Goal: Transaction & Acquisition: Purchase product/service

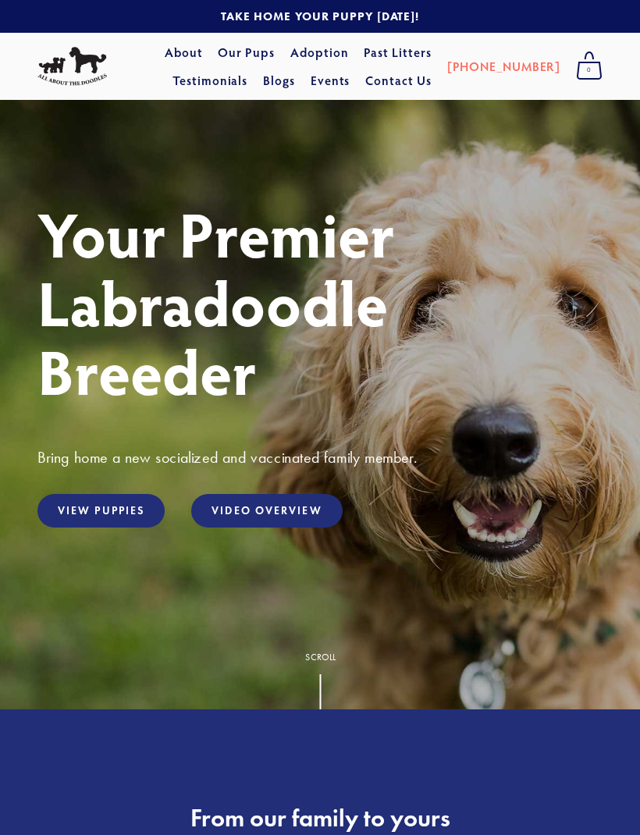
click at [159, 528] on link "View Puppies" at bounding box center [100, 511] width 127 height 34
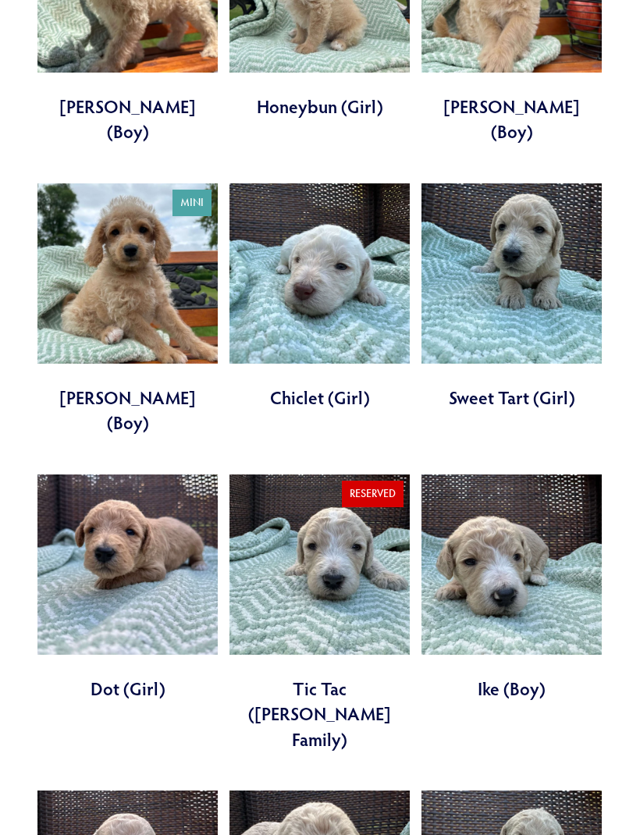
scroll to position [1087, 0]
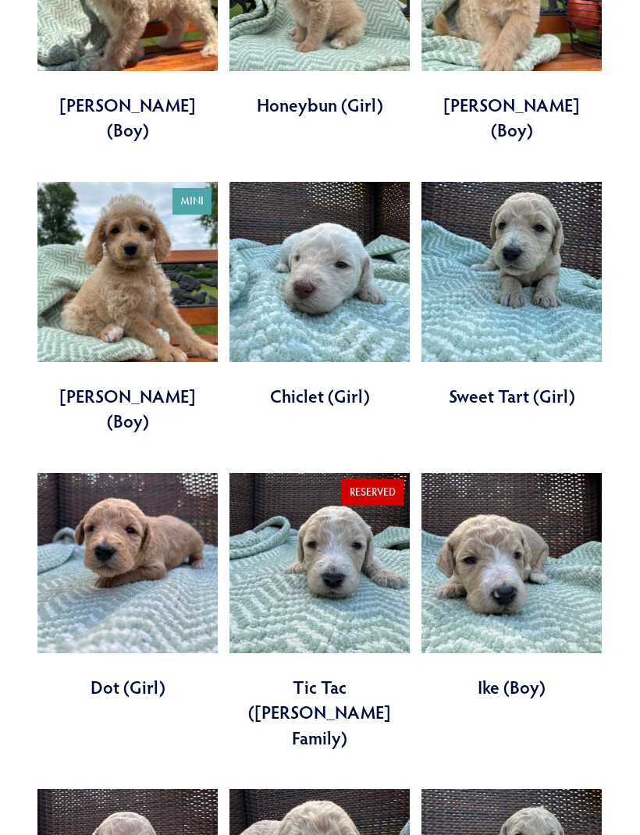
click at [153, 474] on link at bounding box center [127, 587] width 180 height 227
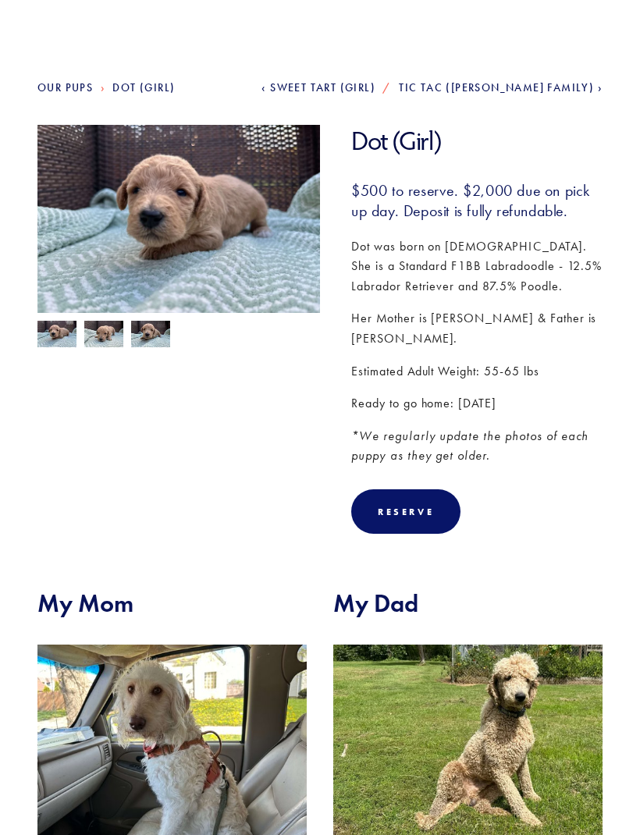
scroll to position [101, 0]
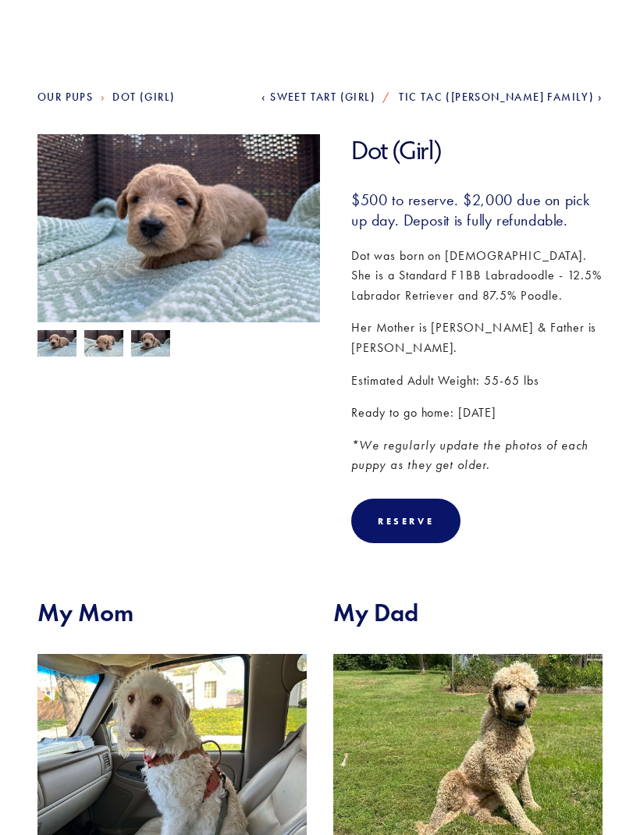
click at [113, 351] on img at bounding box center [103, 345] width 39 height 30
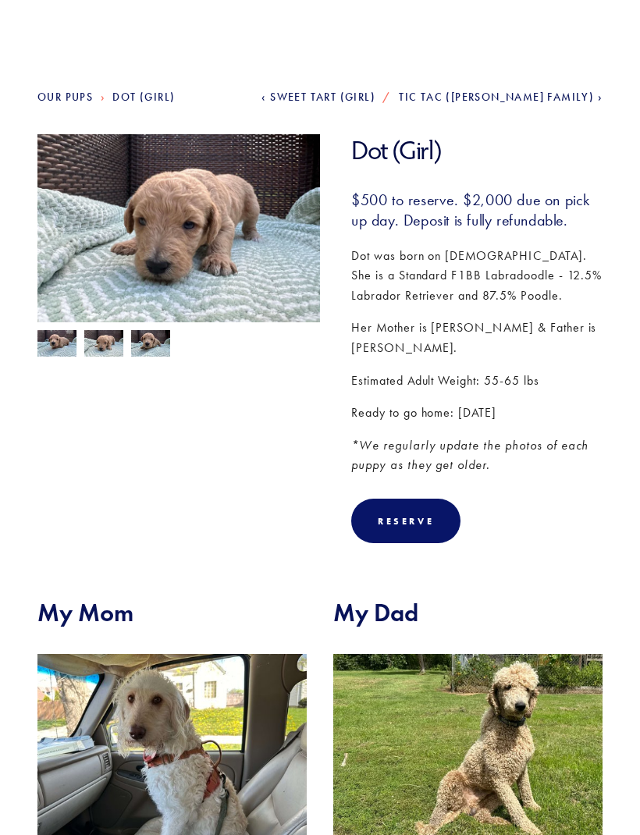
click at [62, 346] on img at bounding box center [56, 345] width 39 height 30
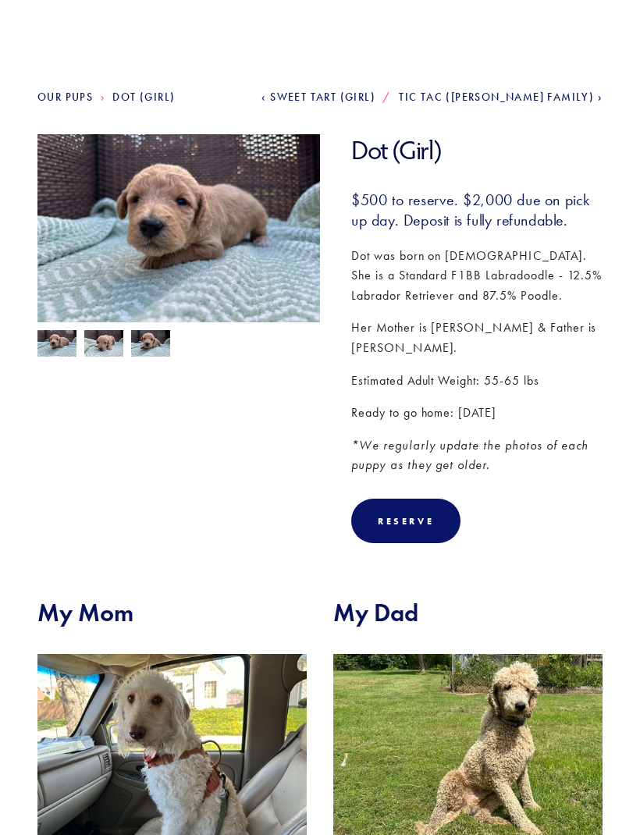
click at [158, 349] on img at bounding box center [150, 345] width 39 height 30
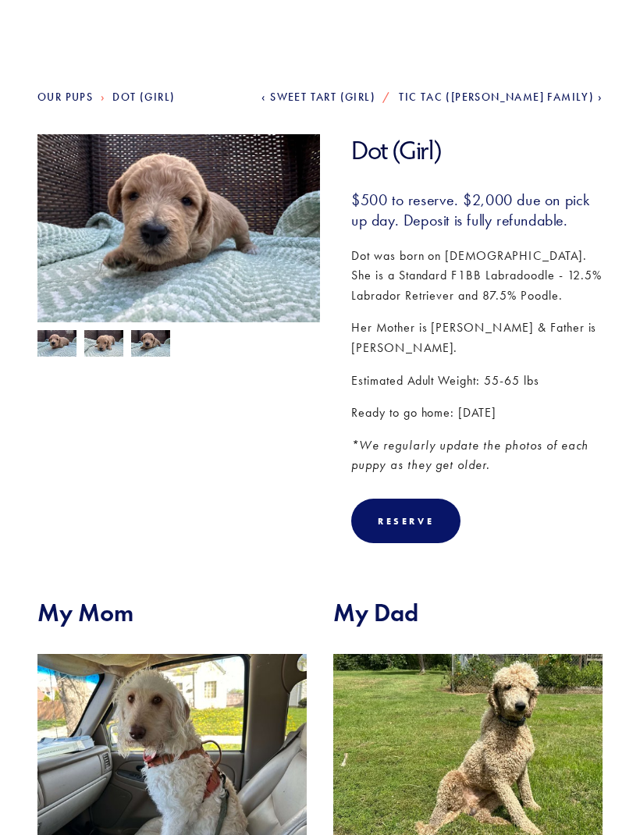
click at [376, 97] on span "Sweet Tart (Girl)" at bounding box center [322, 97] width 105 height 13
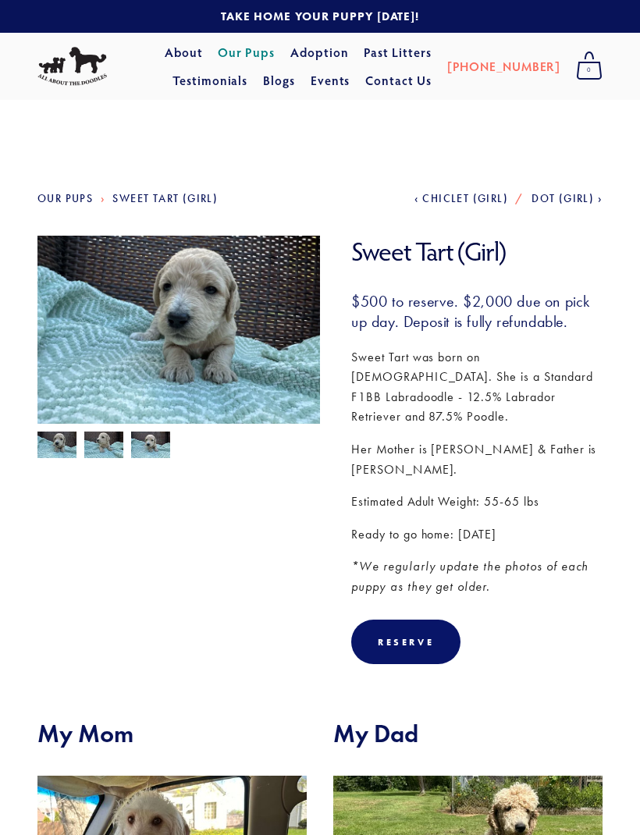
click at [112, 447] on img at bounding box center [103, 447] width 39 height 30
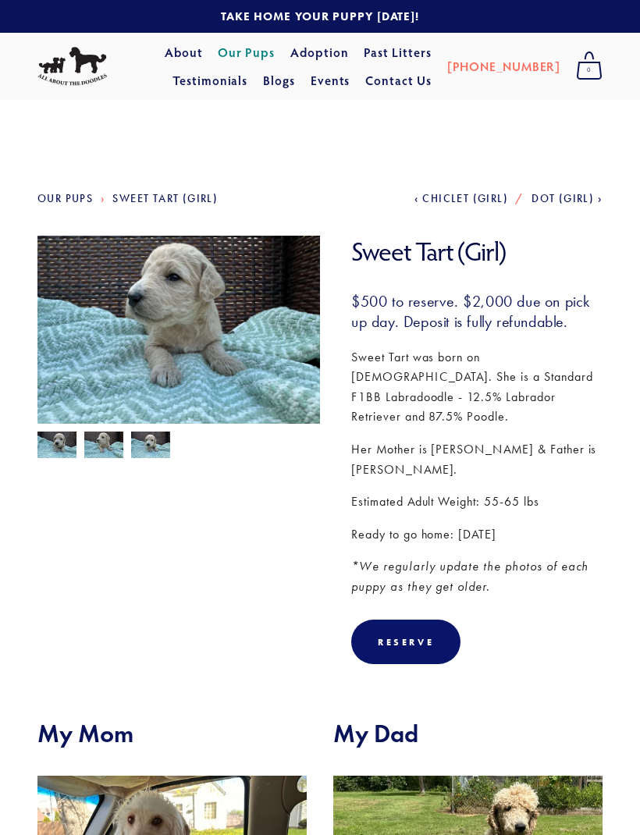
click at [56, 437] on img at bounding box center [56, 447] width 39 height 30
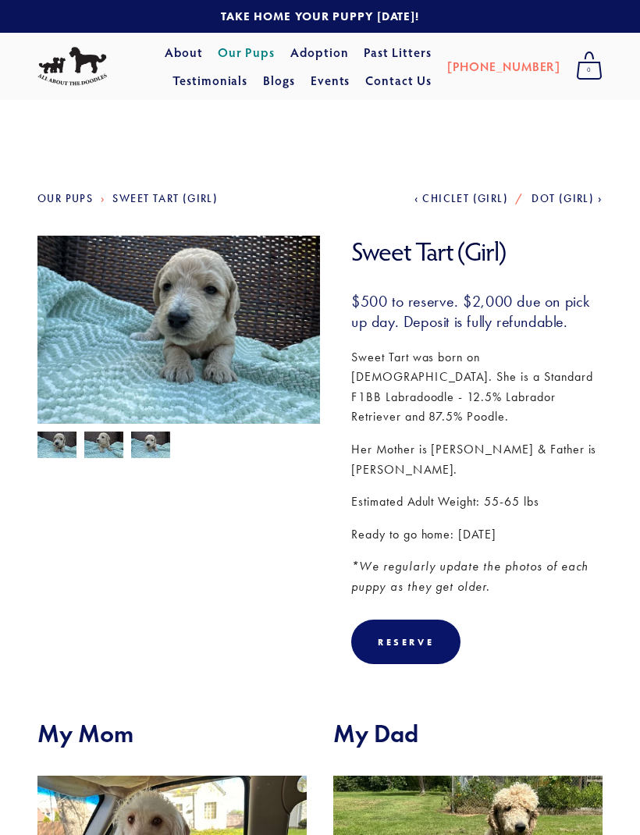
click at [467, 197] on span "Chiclet (Girl)" at bounding box center [465, 198] width 86 height 13
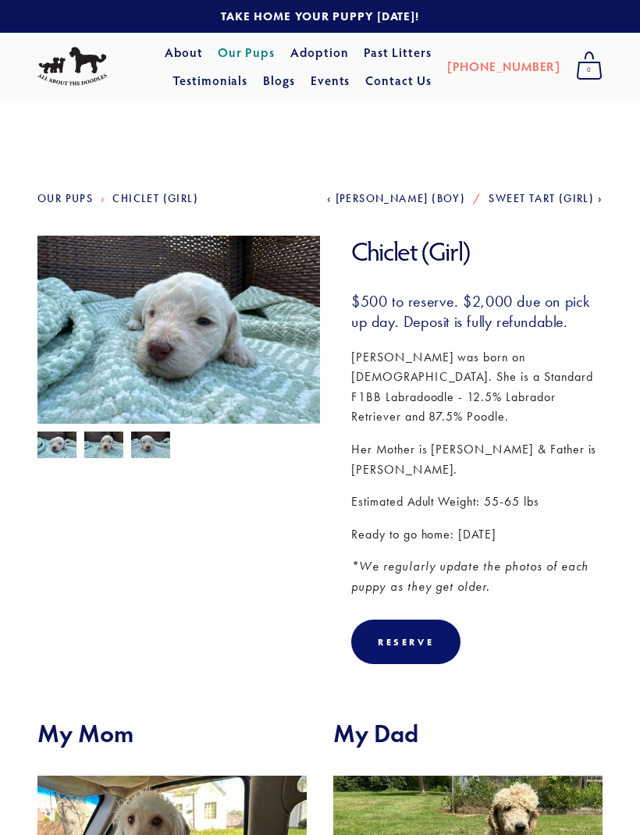
click at [158, 443] on img at bounding box center [150, 447] width 39 height 30
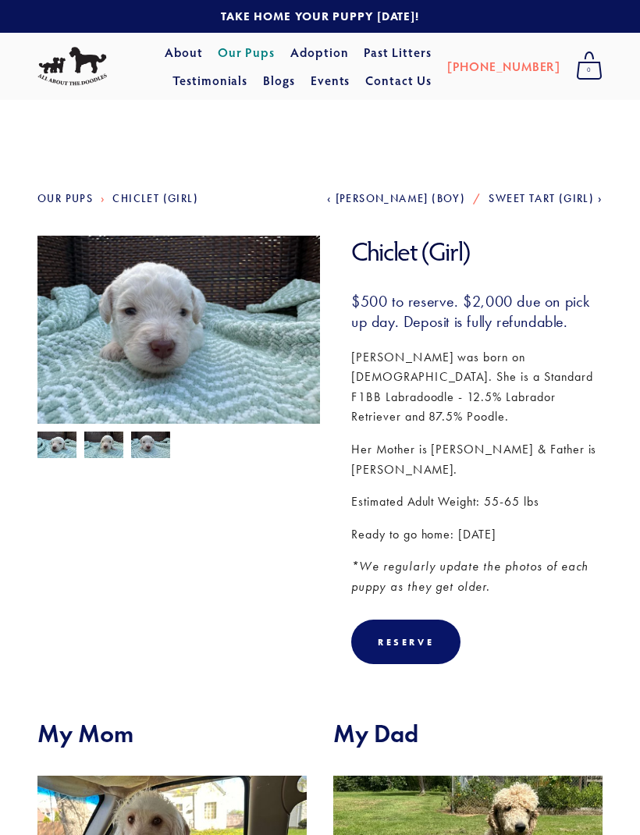
click at [108, 447] on img at bounding box center [103, 447] width 39 height 30
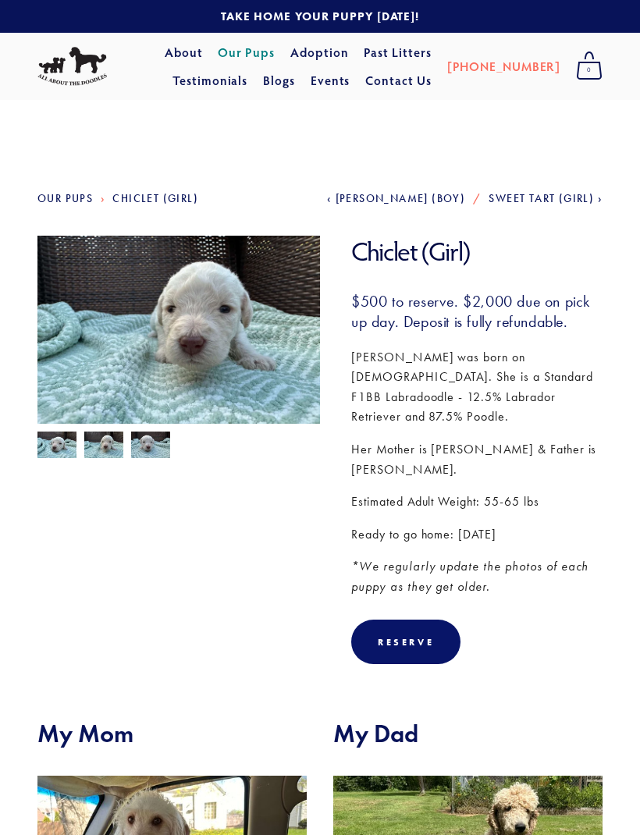
click at [69, 446] on img at bounding box center [56, 445] width 39 height 30
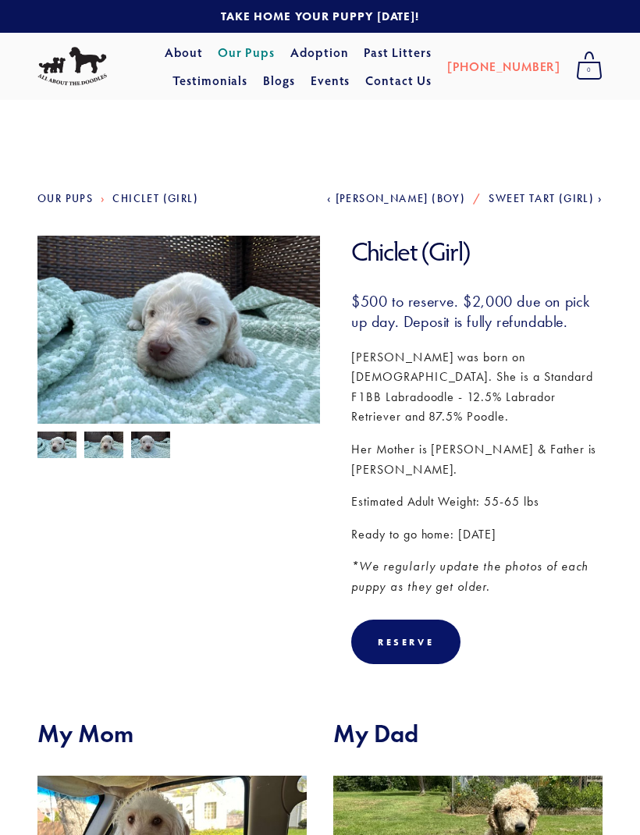
click at [77, 198] on link "Our Pups" at bounding box center [64, 198] width 55 height 13
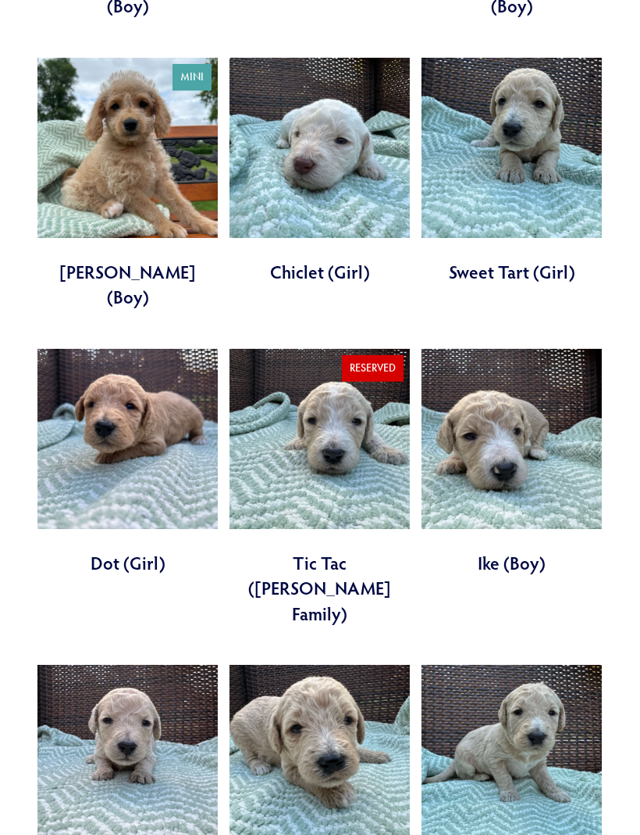
scroll to position [1213, 0]
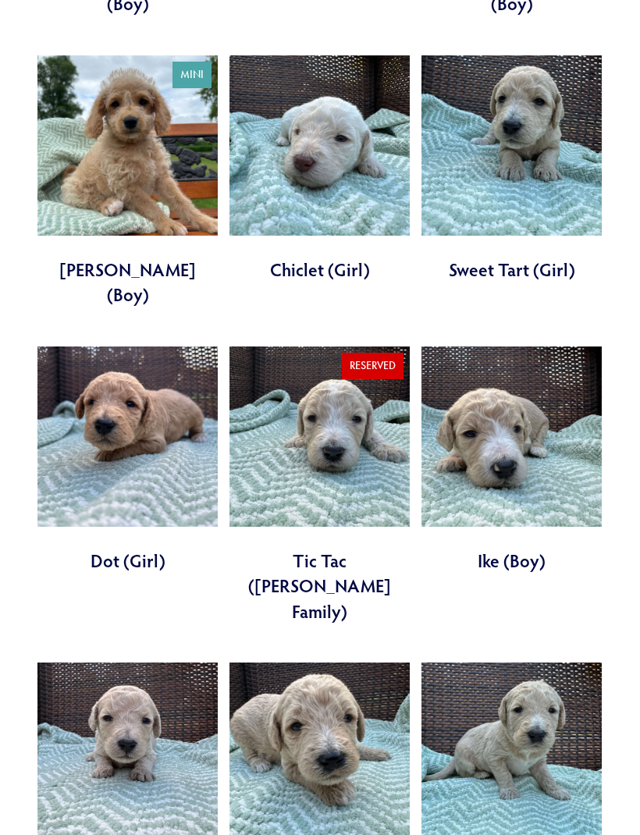
click at [558, 397] on link at bounding box center [512, 460] width 180 height 227
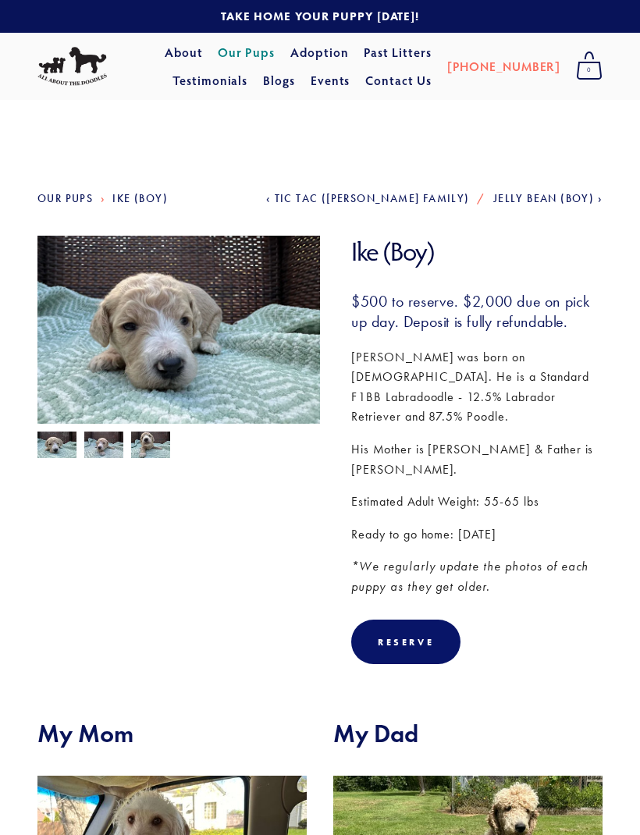
click at [115, 442] on img at bounding box center [103, 447] width 39 height 30
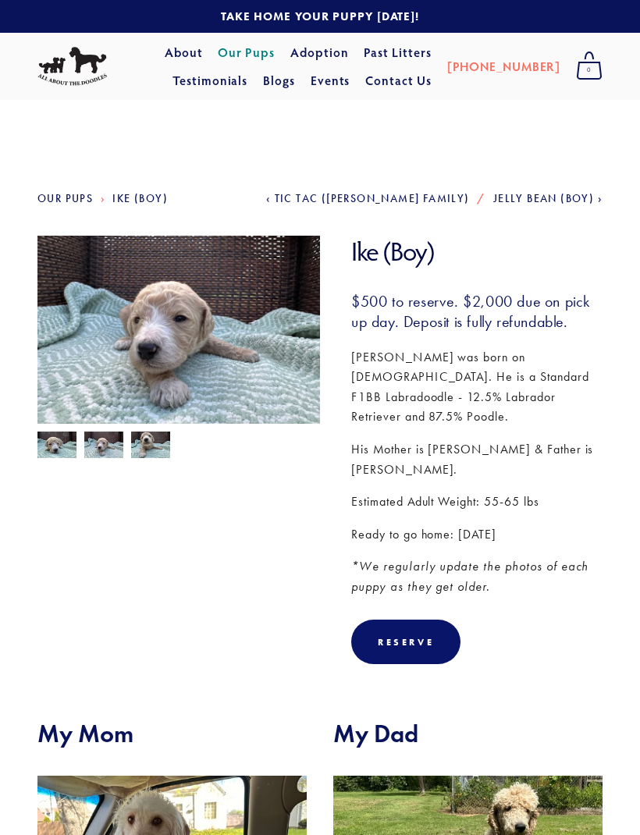
click at [63, 448] on img at bounding box center [56, 445] width 39 height 30
